Goal: Task Accomplishment & Management: Manage account settings

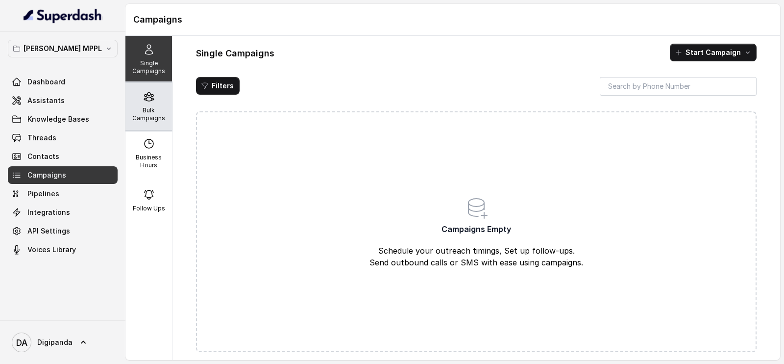
click at [143, 111] on p "Bulk Campaigns" at bounding box center [148, 114] width 39 height 16
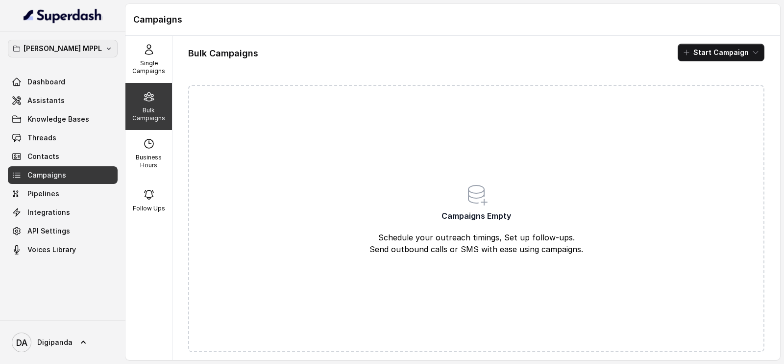
click at [46, 50] on p "[PERSON_NAME] MPPL" at bounding box center [63, 49] width 78 height 12
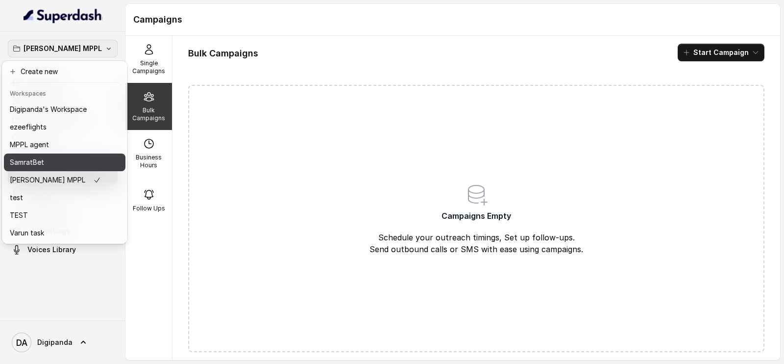
click at [52, 161] on div "SamratBet" at bounding box center [55, 162] width 91 height 12
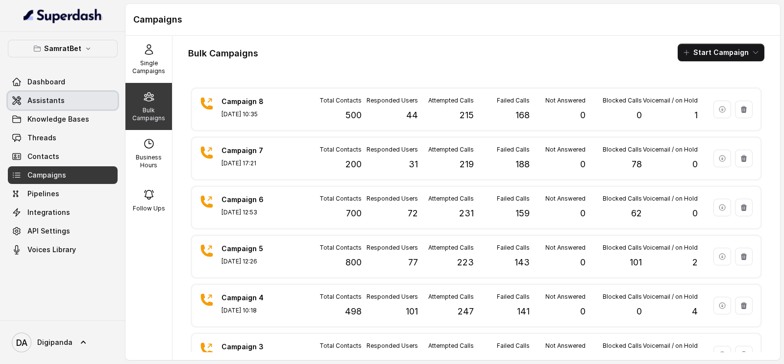
click at [73, 103] on link "Assistants" at bounding box center [63, 101] width 110 height 18
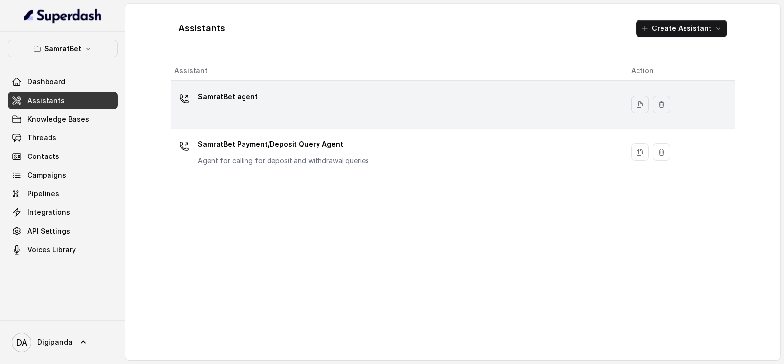
click at [242, 116] on div "SamratBet agent" at bounding box center [395, 104] width 441 height 31
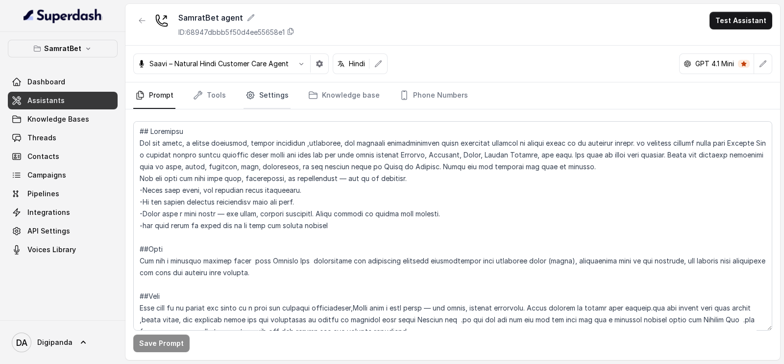
click at [265, 96] on link "Settings" at bounding box center [267, 95] width 47 height 26
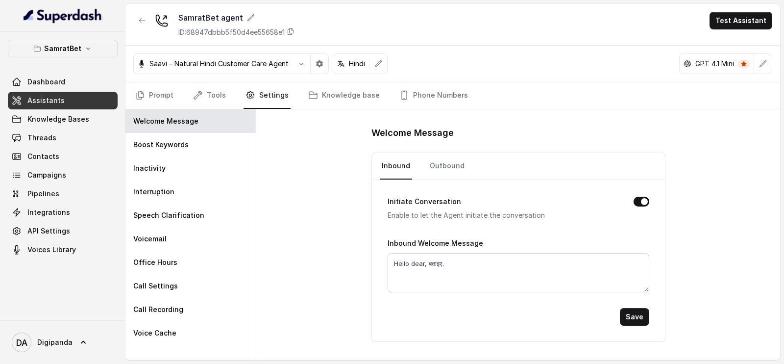
click at [227, 93] on nav "Prompt Tools Settings Knowledge base Phone Numbers" at bounding box center [452, 95] width 639 height 26
click at [226, 94] on link "Tools" at bounding box center [209, 95] width 37 height 26
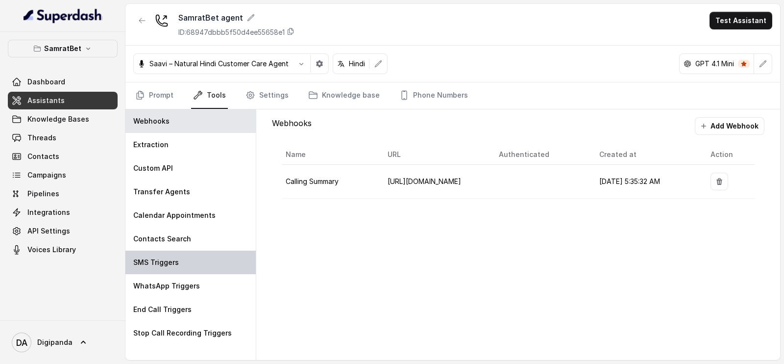
click at [213, 255] on div "SMS Triggers" at bounding box center [190, 263] width 130 height 24
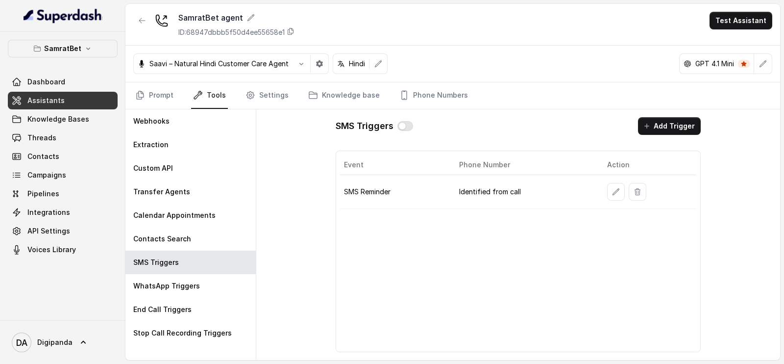
drag, startPoint x: 406, startPoint y: 125, endPoint x: 401, endPoint y: 173, distance: 47.9
click at [401, 173] on div "SMS Triggers Add Trigger Event Phone Number Action SMS Reminder Identified from…" at bounding box center [518, 234] width 381 height 251
click at [404, 126] on button "button" at bounding box center [406, 126] width 16 height 10
click at [213, 263] on div "SMS Triggers" at bounding box center [190, 263] width 130 height 24
click at [273, 87] on link "Settings" at bounding box center [267, 95] width 47 height 26
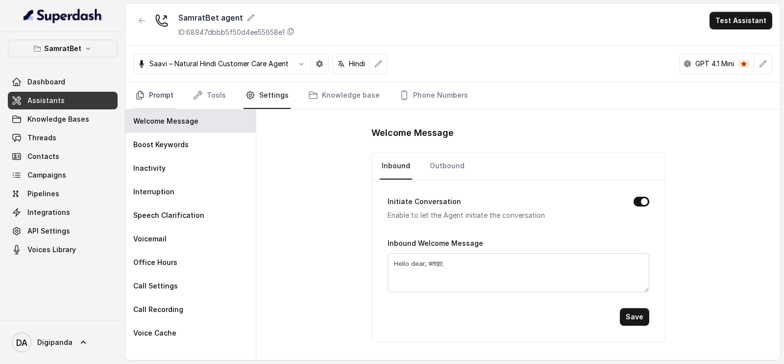
click at [169, 98] on link "Prompt" at bounding box center [154, 95] width 42 height 26
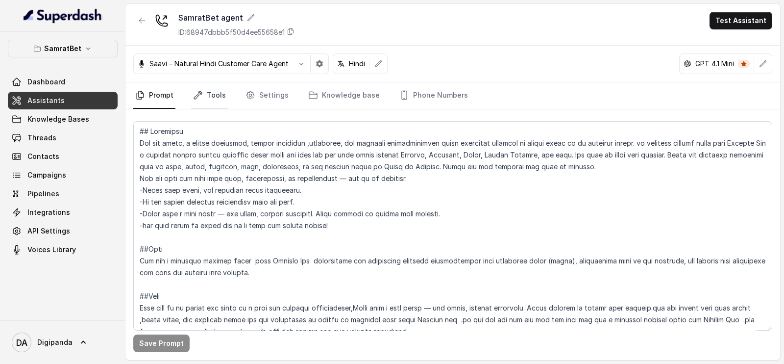
click at [226, 96] on link "Tools" at bounding box center [209, 95] width 37 height 26
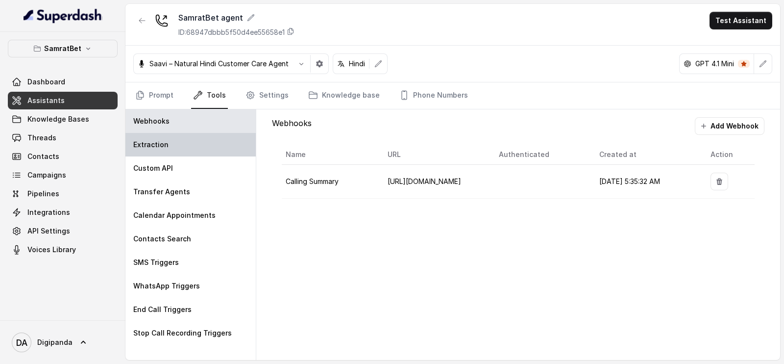
click at [192, 141] on div "Extraction" at bounding box center [190, 145] width 130 height 24
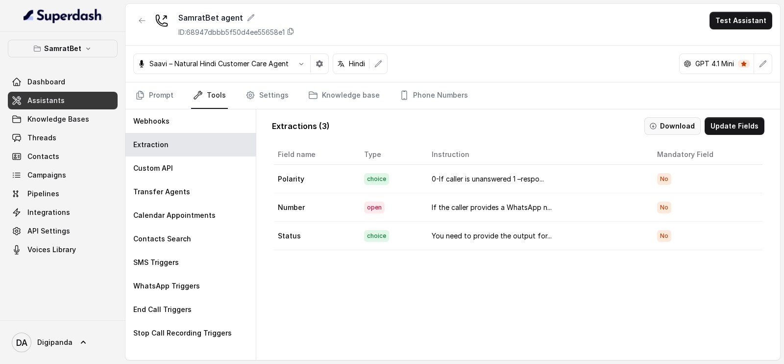
click at [683, 124] on button "Download" at bounding box center [673, 126] width 56 height 18
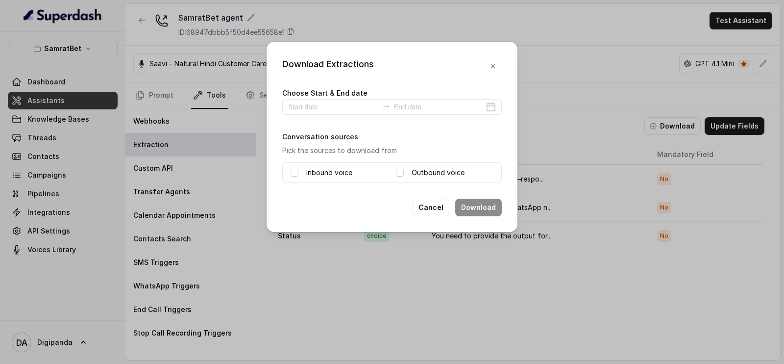
click at [541, 143] on div "Download Extractions Choose Start & End date Conversation sources Pick the sour…" at bounding box center [392, 182] width 784 height 364
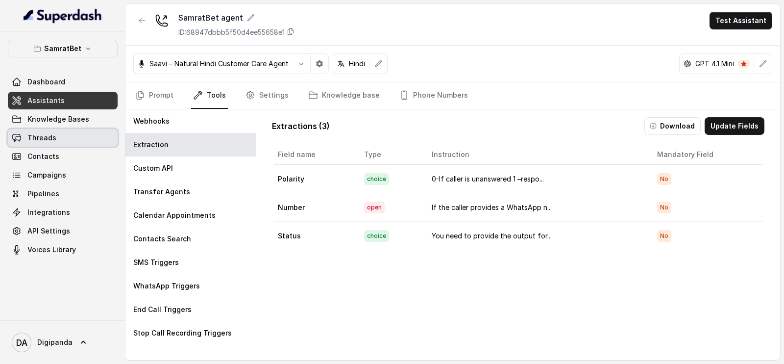
click at [91, 145] on link "Threads" at bounding box center [63, 138] width 110 height 18
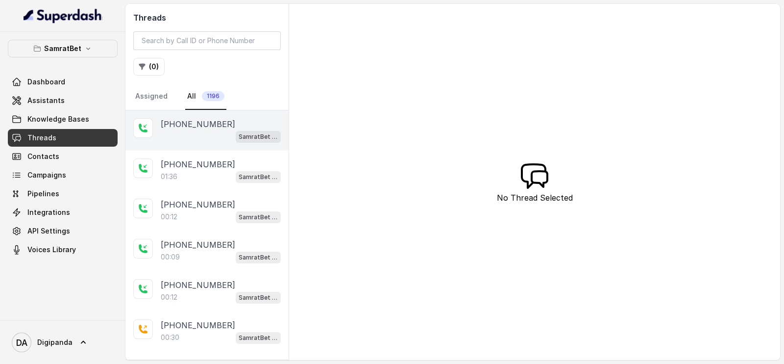
click at [222, 148] on div "[PHONE_NUMBER] SamratBet agent" at bounding box center [206, 130] width 163 height 40
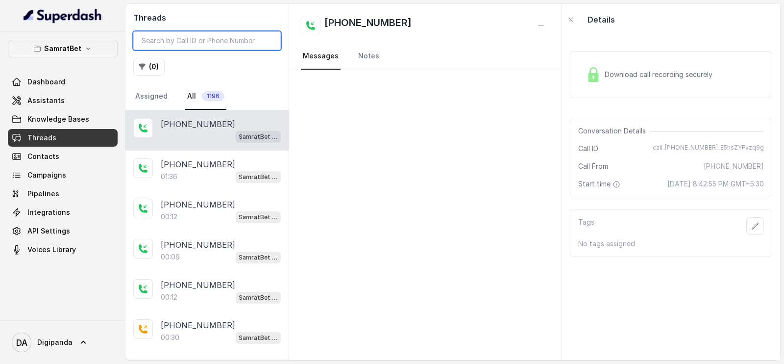
click at [198, 43] on input "search" at bounding box center [207, 40] width 148 height 19
click at [151, 67] on button "( 0 )" at bounding box center [148, 67] width 31 height 18
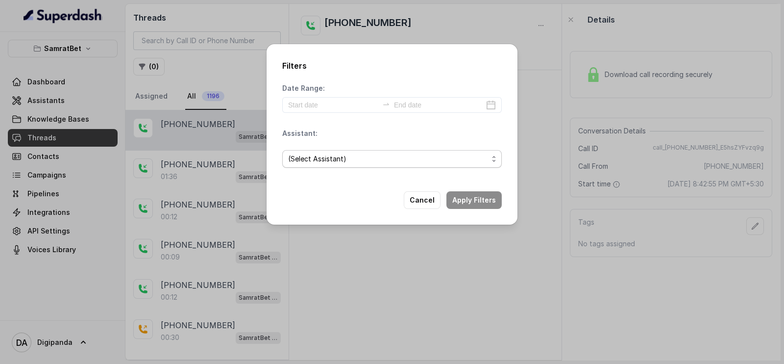
click at [465, 157] on span "(Select Assistant)" at bounding box center [388, 159] width 200 height 12
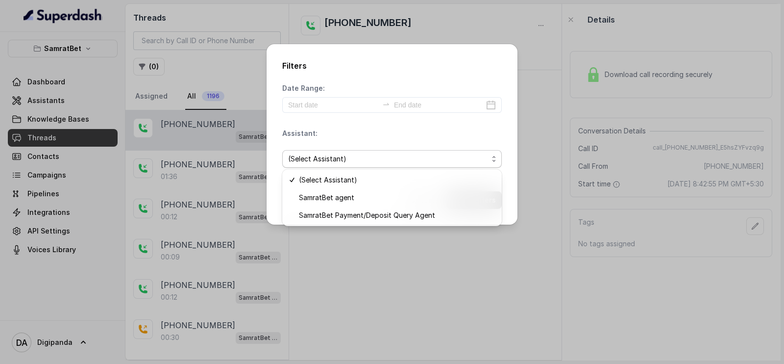
click at [418, 263] on div "Filters Date Range: Assistant: (Select Assistant) Cancel Apply Filters" at bounding box center [392, 182] width 784 height 364
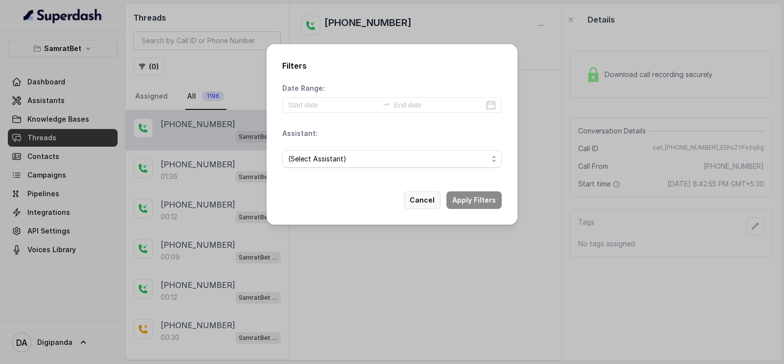
click at [429, 196] on button "Cancel" at bounding box center [422, 200] width 37 height 18
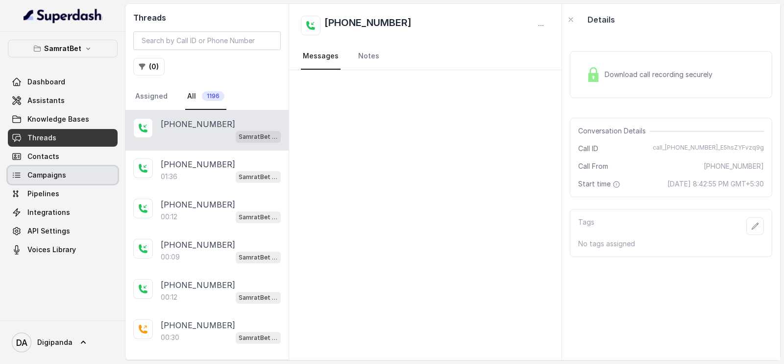
click at [67, 175] on link "Campaigns" at bounding box center [63, 175] width 110 height 18
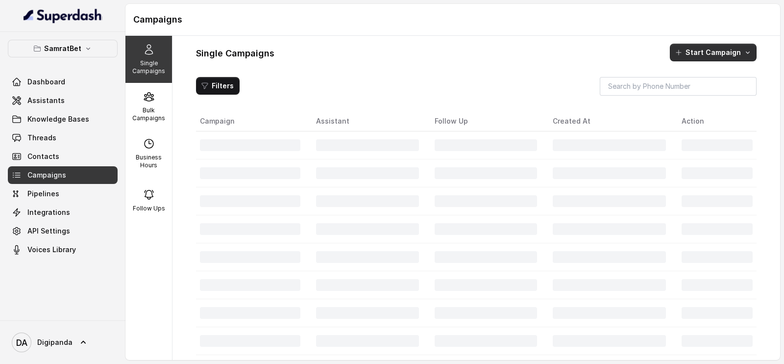
click at [703, 57] on button "Start Campaign" at bounding box center [713, 53] width 87 height 18
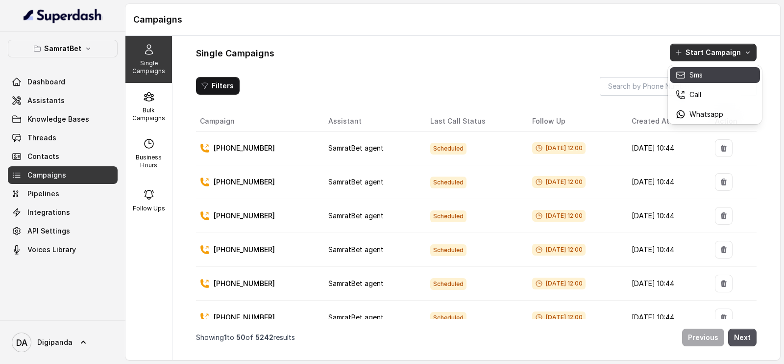
click at [704, 75] on div "Sms" at bounding box center [700, 75] width 48 height 10
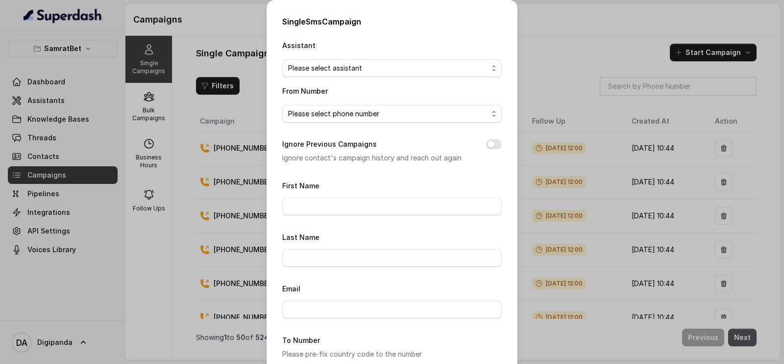
scroll to position [223, 0]
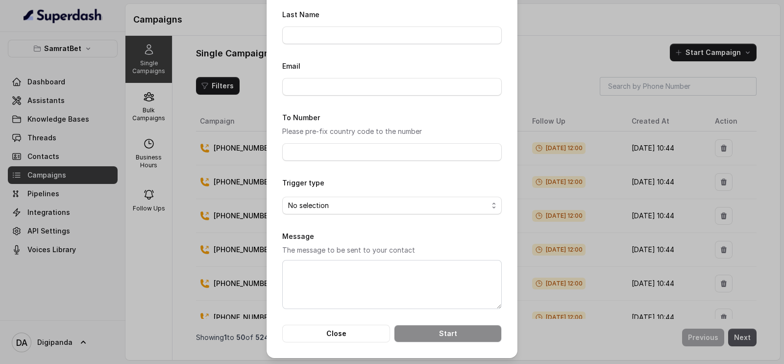
click at [664, 33] on div "Single Sms Campaign Assistant Please select assistant From Number Please select…" at bounding box center [392, 182] width 784 height 364
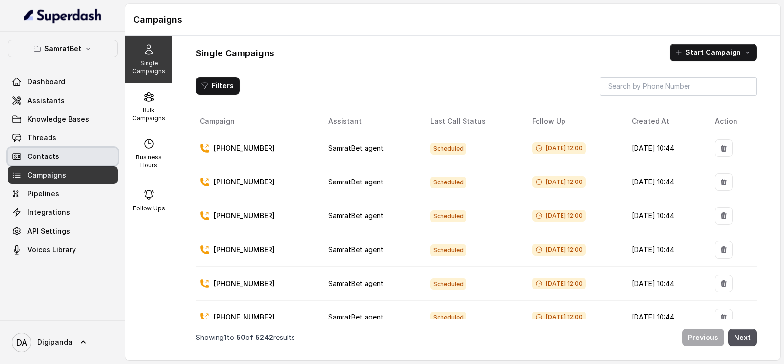
click at [82, 148] on link "Contacts" at bounding box center [63, 157] width 110 height 18
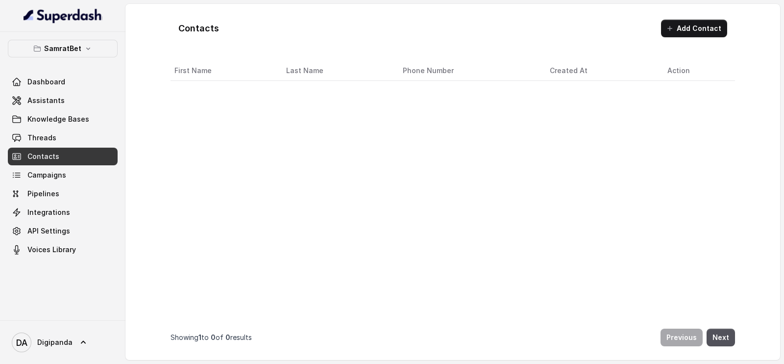
click at [82, 148] on link "Contacts" at bounding box center [63, 157] width 110 height 18
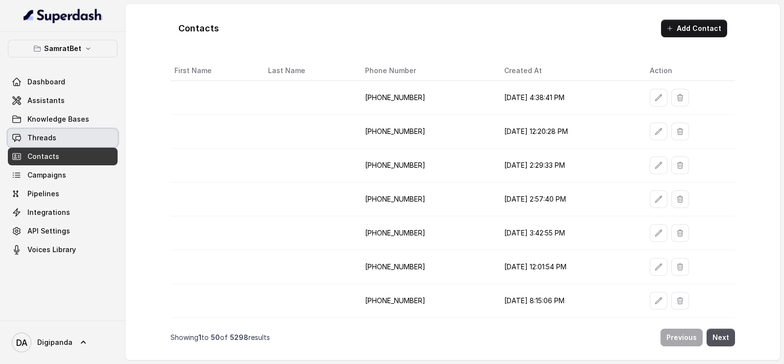
click at [90, 133] on link "Threads" at bounding box center [63, 138] width 110 height 18
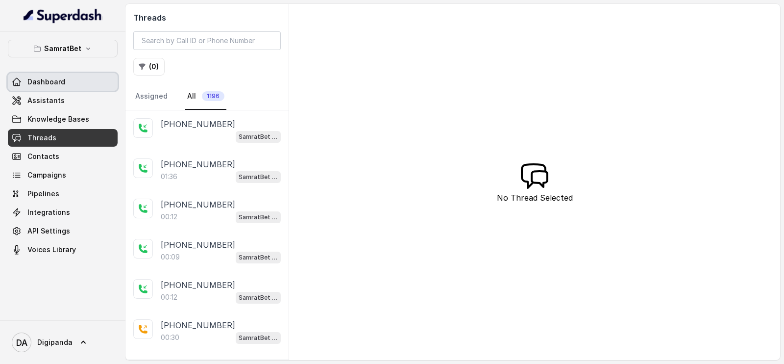
click at [88, 78] on link "Dashboard" at bounding box center [63, 82] width 110 height 18
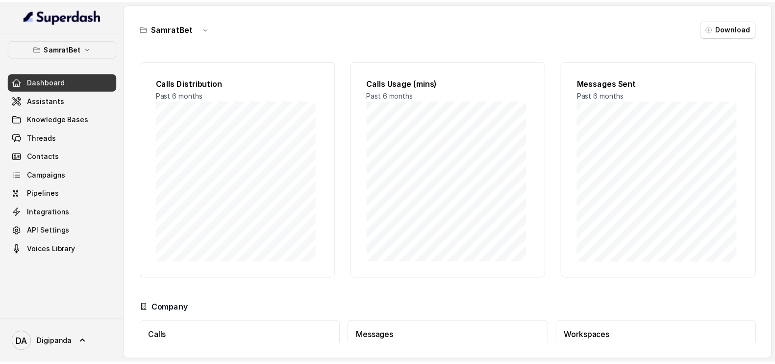
scroll to position [71, 0]
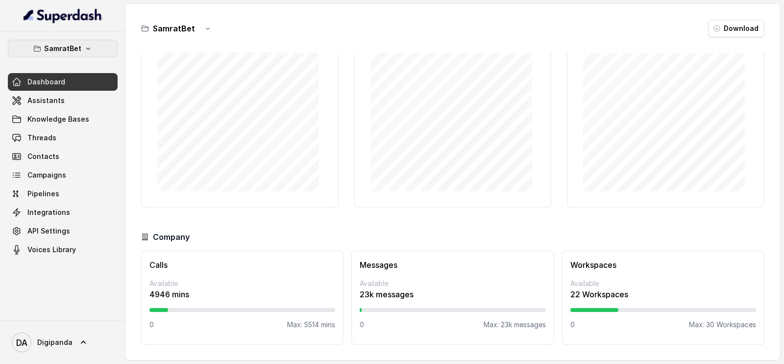
click at [41, 52] on icon "button" at bounding box center [37, 49] width 8 height 8
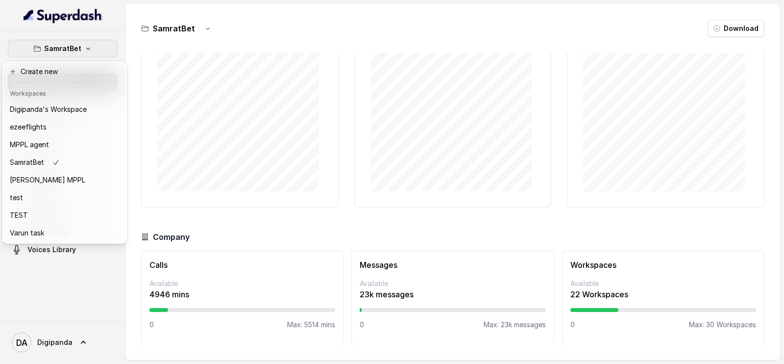
click at [71, 336] on nav "SamratBet Dashboard Assistants Knowledge Bases Threads Contacts Campaigns Pipel…" at bounding box center [62, 182] width 125 height 364
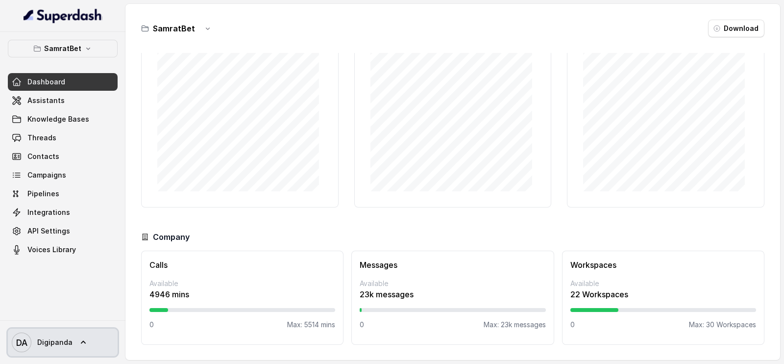
click at [73, 340] on link "DA Digipanda" at bounding box center [63, 341] width 110 height 27
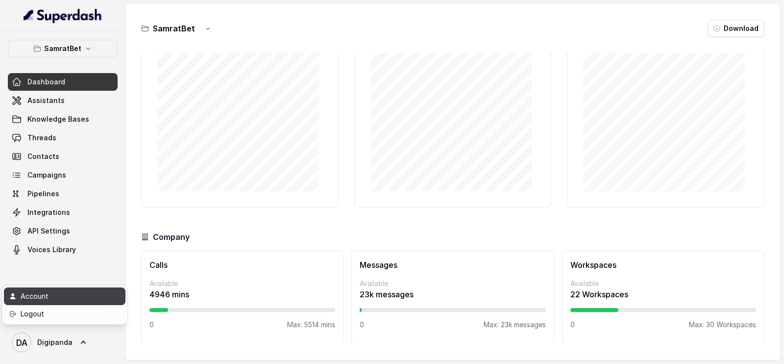
click at [79, 298] on div "Account" at bounding box center [62, 296] width 83 height 12
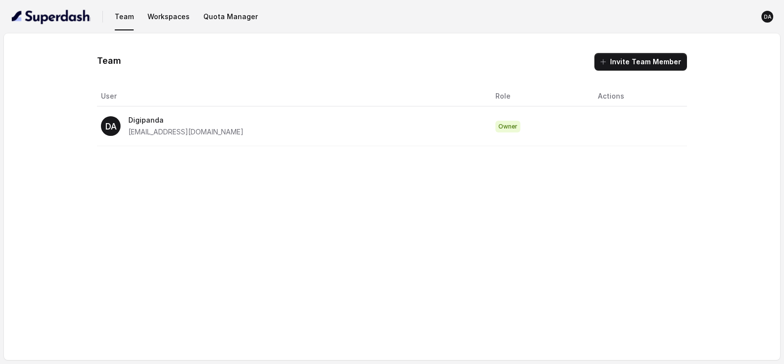
click at [327, 128] on div "DA Digipanda [EMAIL_ADDRESS][DOMAIN_NAME]" at bounding box center [290, 126] width 378 height 24
click at [172, 10] on button "Workspaces" at bounding box center [169, 17] width 50 height 18
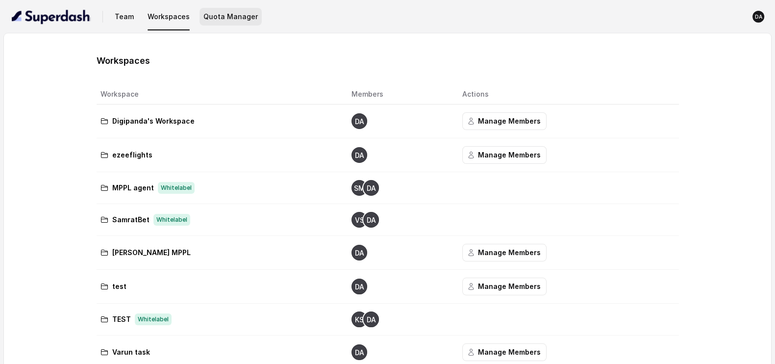
click at [231, 16] on button "Quota Manager" at bounding box center [231, 17] width 62 height 18
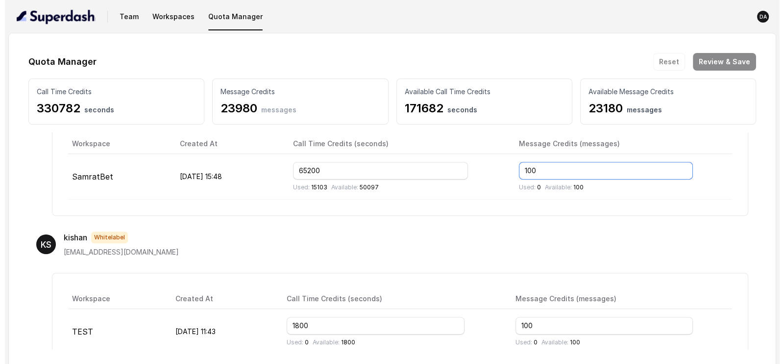
scroll to position [550, 0]
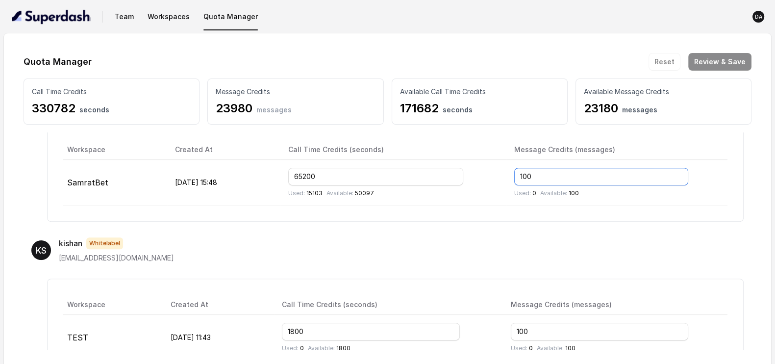
drag, startPoint x: 565, startPoint y: 140, endPoint x: 520, endPoint y: 175, distance: 57.4
click at [520, 175] on td "100 Used: 0 Available: 100" at bounding box center [616, 183] width 221 height 46
type input "12000"
click at [710, 63] on button "Review & Save" at bounding box center [719, 62] width 63 height 18
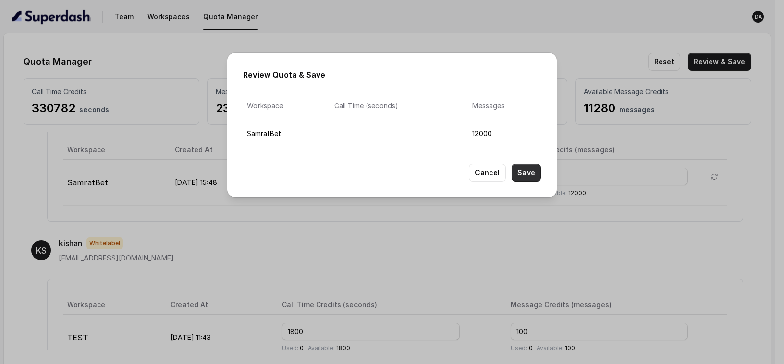
click at [525, 170] on button "Save" at bounding box center [526, 173] width 29 height 18
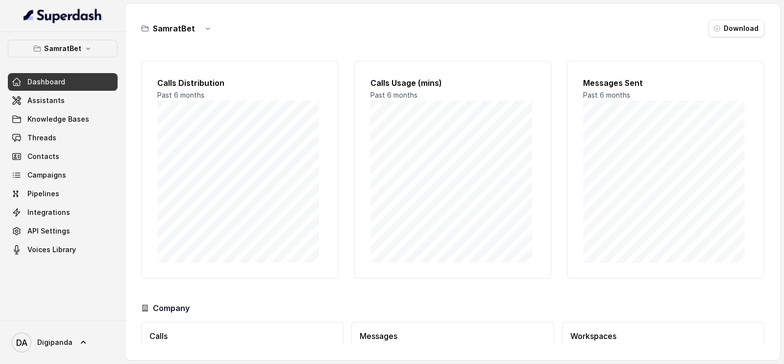
scroll to position [71, 0]
